Goal: Task Accomplishment & Management: Manage account settings

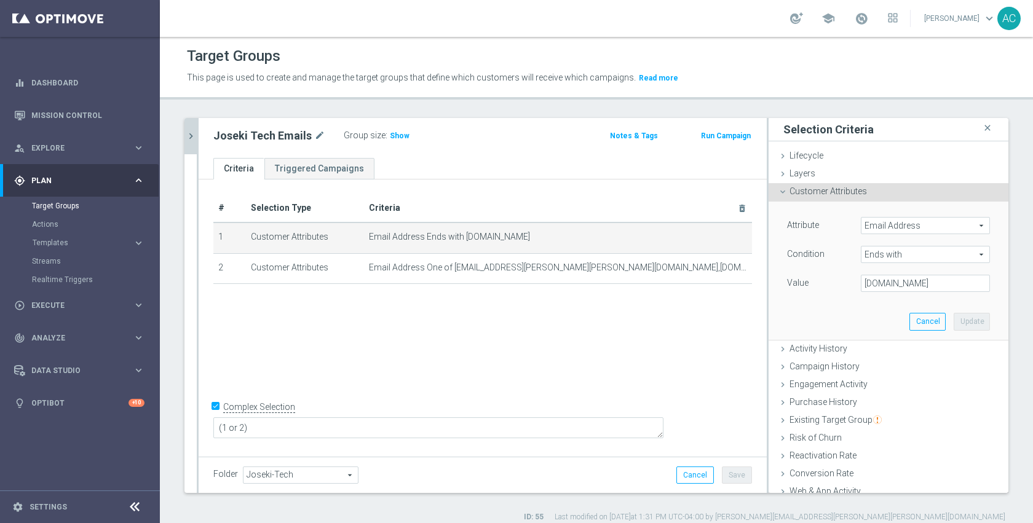
click at [190, 138] on icon "chevron_right" at bounding box center [191, 136] width 12 height 12
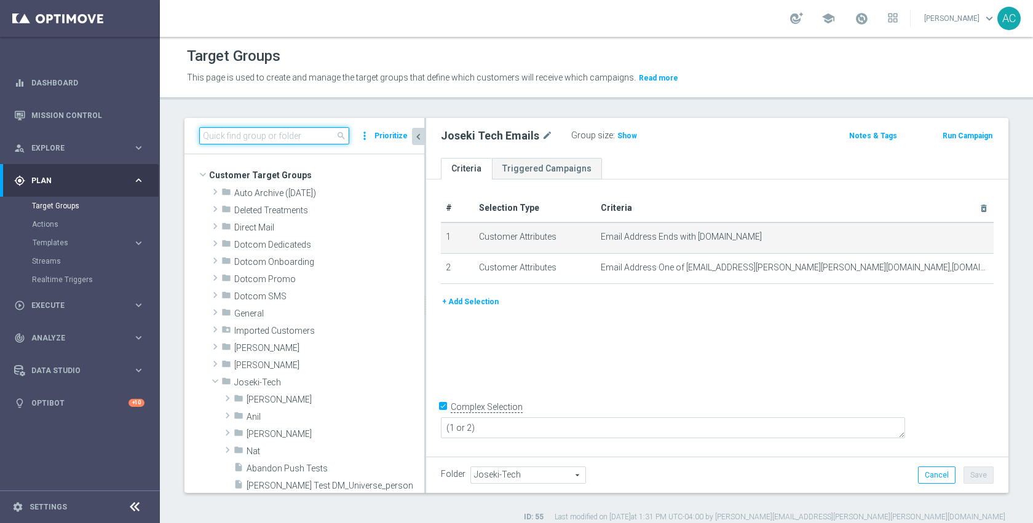
click at [257, 139] on input at bounding box center [274, 135] width 150 height 17
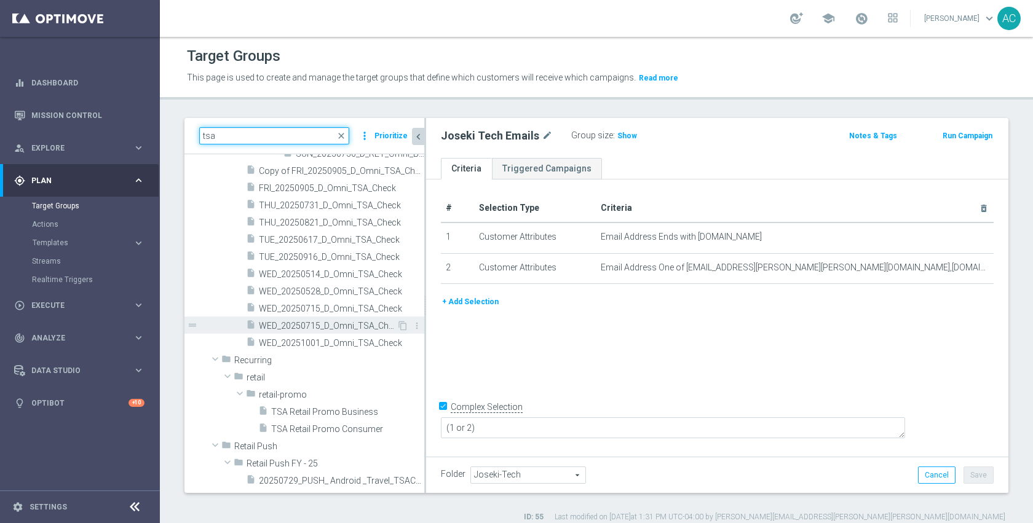
scroll to position [195, 0]
type input "tsa"
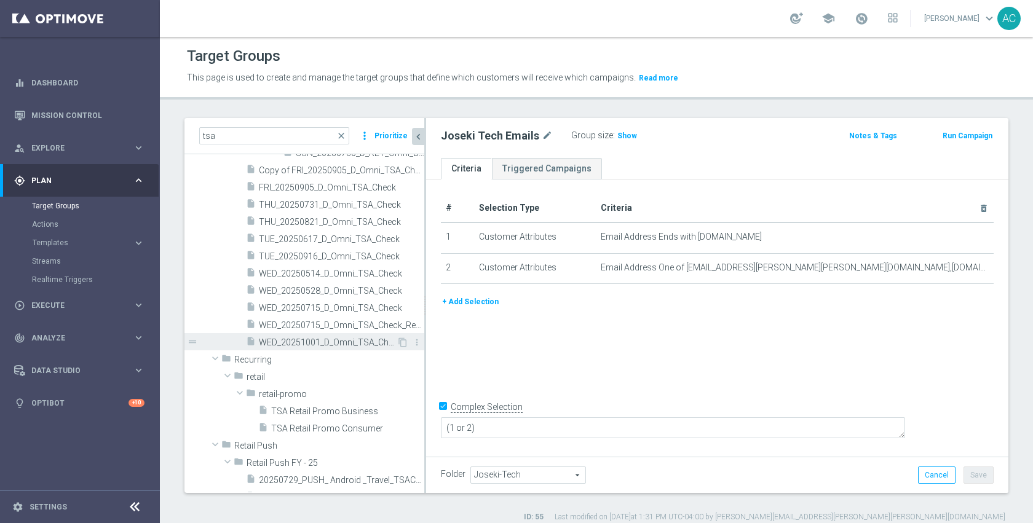
click at [302, 342] on span "WED_20251001_D_Omni_TSA_Check" at bounding box center [328, 342] width 138 height 10
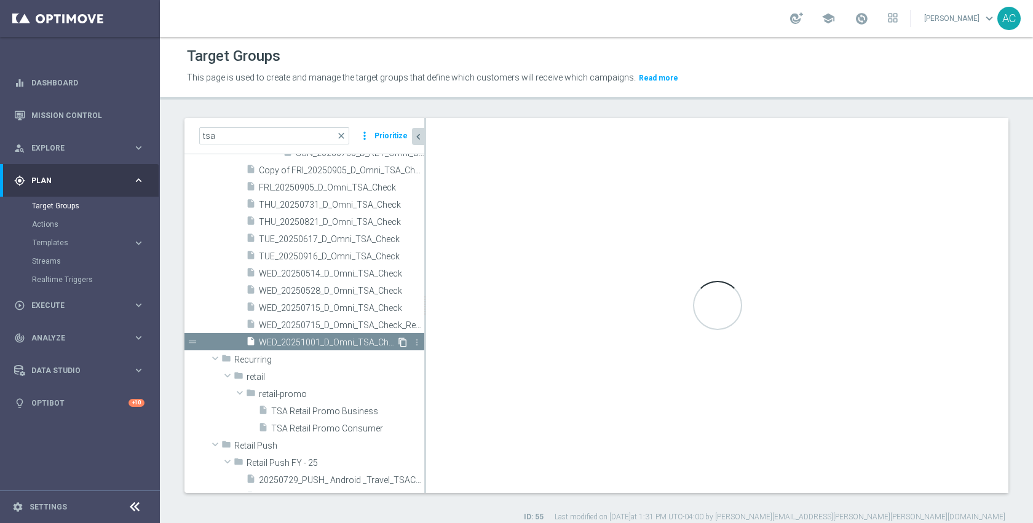
checkbox input "false"
type input "All Retail"
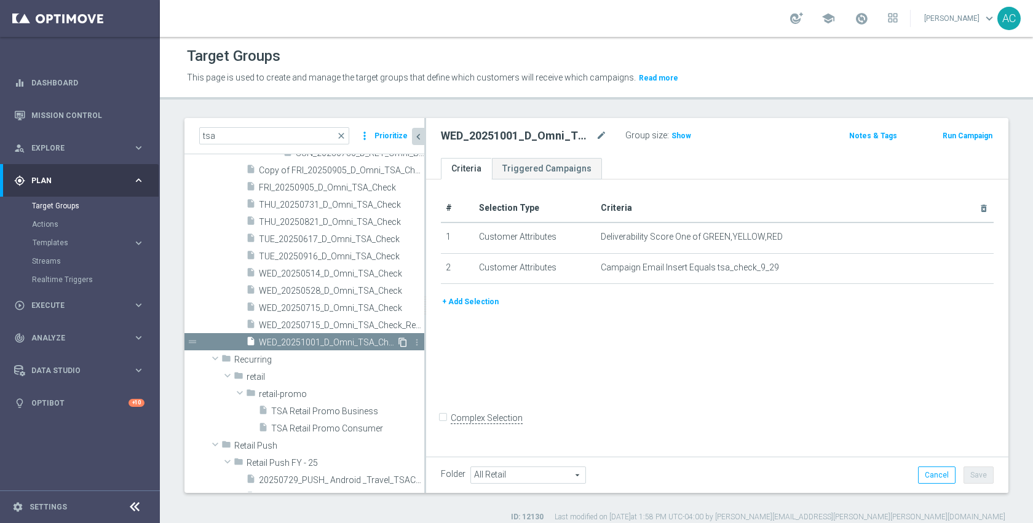
click at [398, 343] on icon "content_copy" at bounding box center [403, 342] width 10 height 10
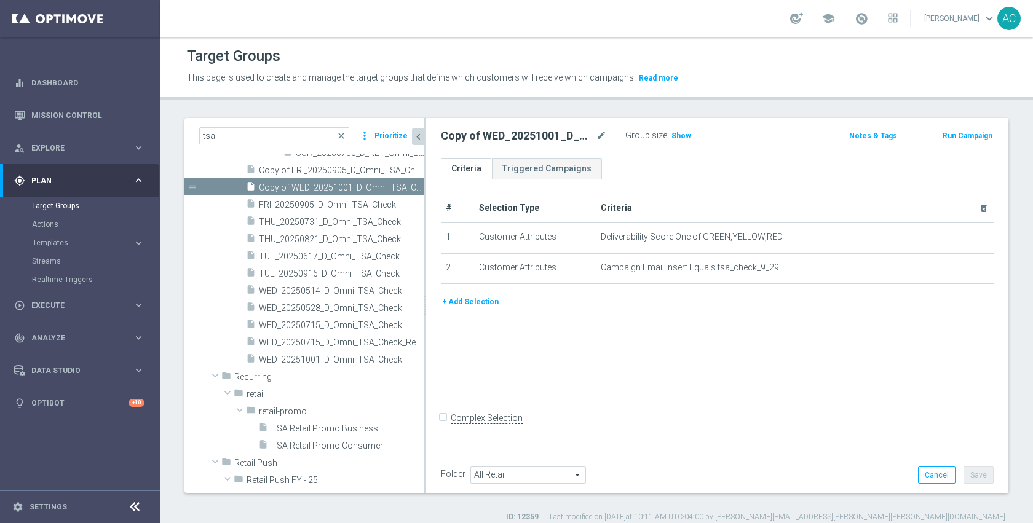
scroll to position [183, 0]
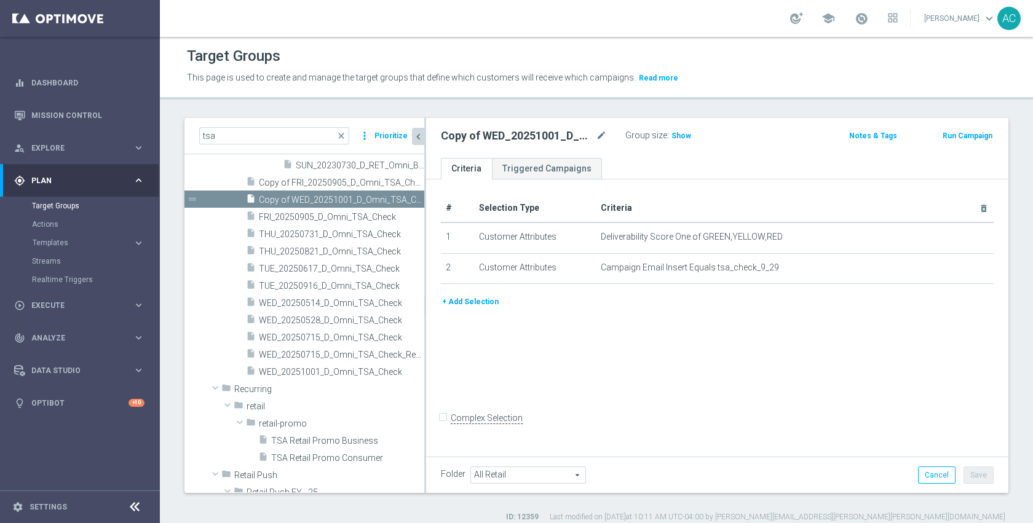
click at [308, 350] on span "WED_20250715_D_Omni_TSA_Check_Resend" at bounding box center [341, 355] width 165 height 10
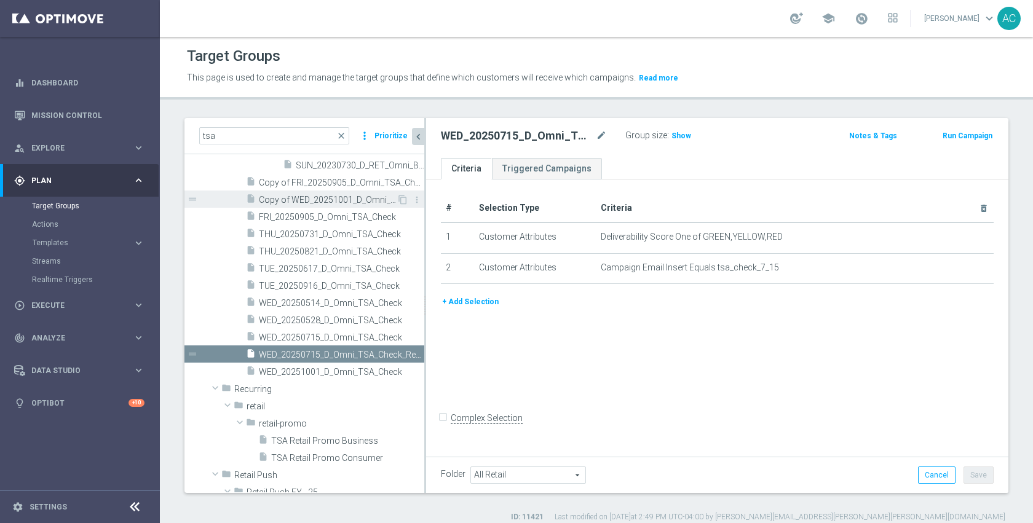
click at [348, 195] on span "Copy of WED_20251001_D_Omni_TSA_Check" at bounding box center [328, 200] width 138 height 10
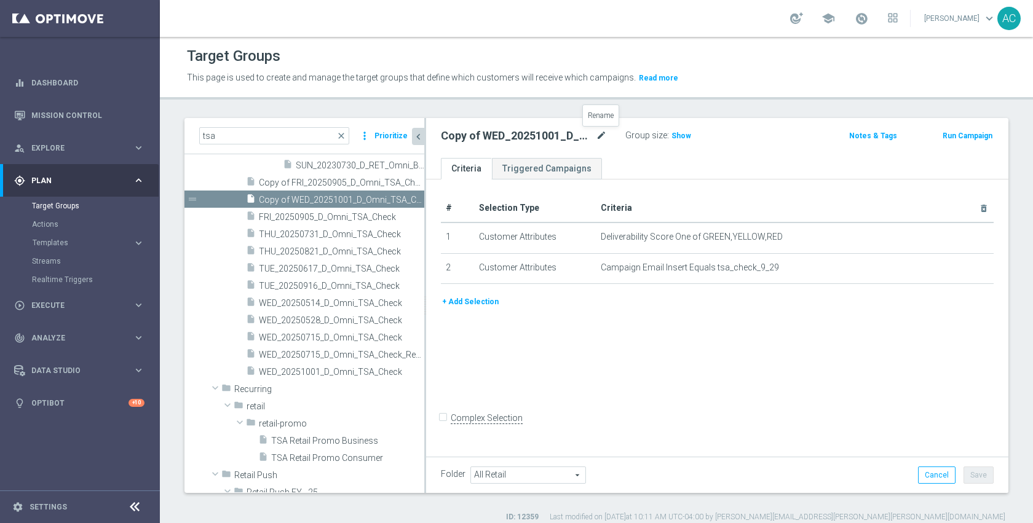
click at [602, 130] on icon "mode_edit" at bounding box center [601, 135] width 11 height 15
click at [521, 137] on input "Copy of WED_20251001_D_Omni_TSA_Check" at bounding box center [524, 136] width 166 height 17
type input "WED_20251015_D_Omni_TSA_Check"
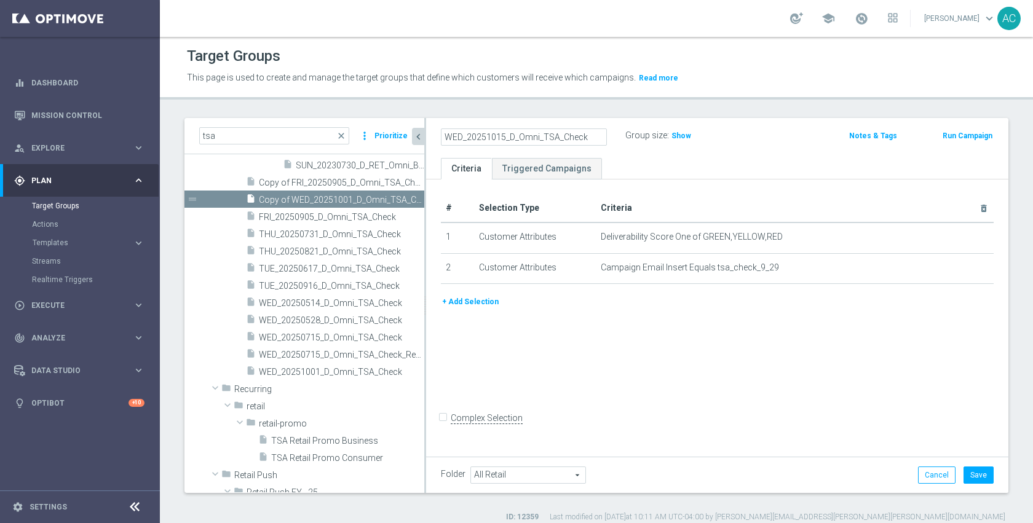
click at [760, 358] on div "# Selection Type Criteria delete_forever 1 Customer Attributes Deliverability S…" at bounding box center [717, 316] width 582 height 274
click at [976, 478] on button "Save" at bounding box center [978, 475] width 30 height 17
click at [663, 380] on div "# Selection Type Criteria delete_forever 1 Customer Attributes Deliverability S…" at bounding box center [717, 316] width 582 height 274
click at [605, 139] on icon "mode_edit" at bounding box center [601, 135] width 11 height 15
click at [707, 360] on div "# Selection Type Criteria delete_forever 1 Customer Attributes Deliverability S…" at bounding box center [717, 316] width 582 height 274
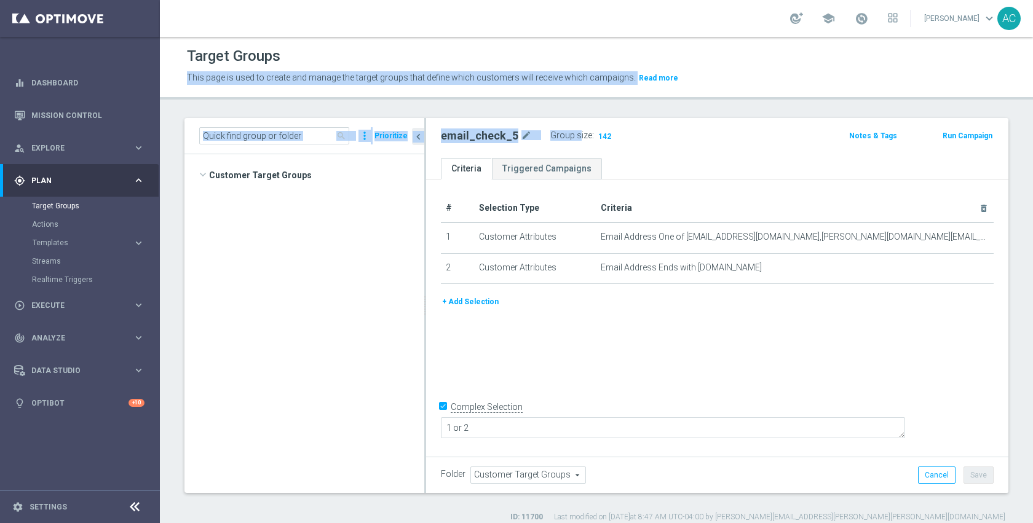
scroll to position [630, 0]
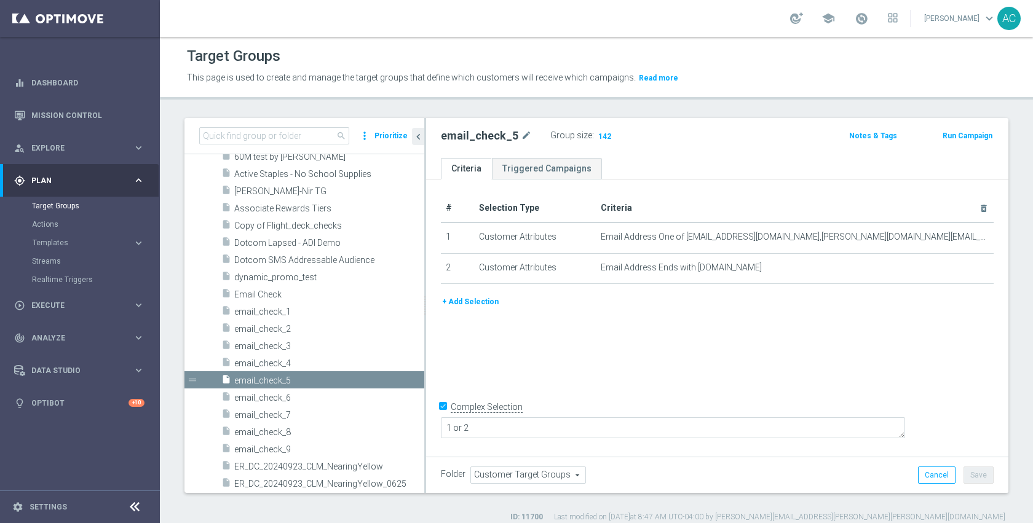
click at [606, 342] on div "# Selection Type Criteria delete_forever 1 Customer Attributes Email Address On…" at bounding box center [717, 316] width 582 height 274
